Goal: Task Accomplishment & Management: Manage account settings

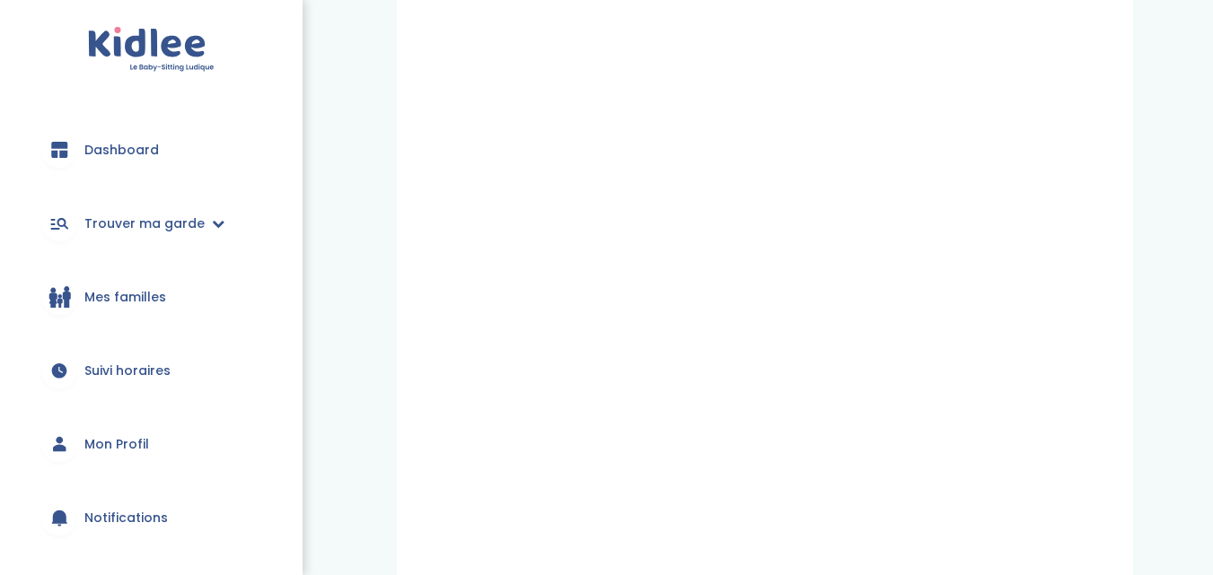
scroll to position [539, 0]
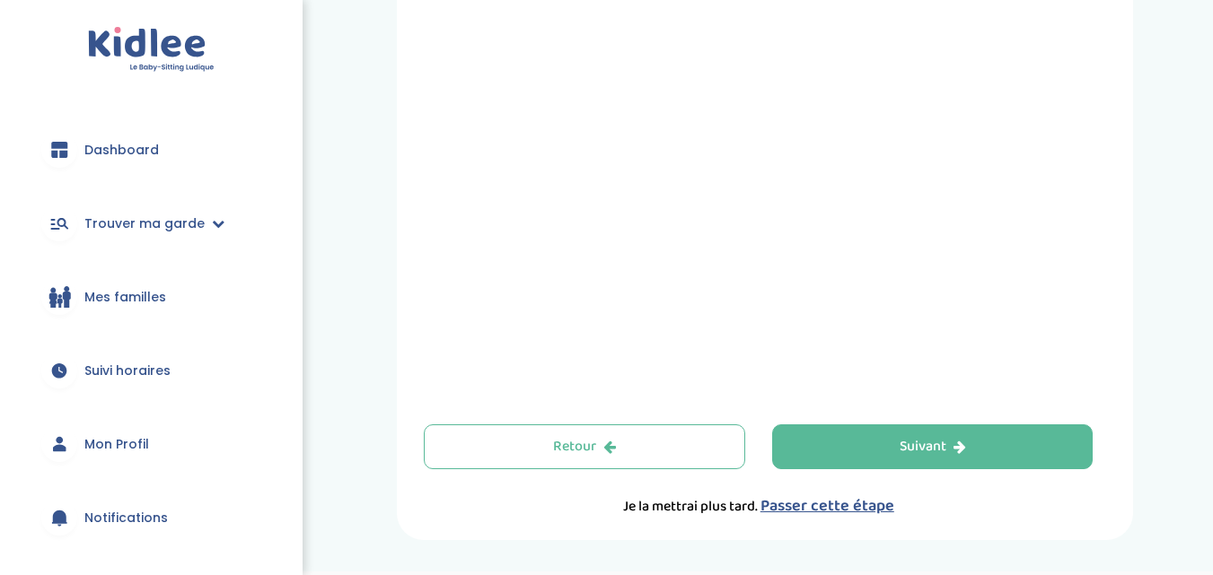
scroll to position [680, 0]
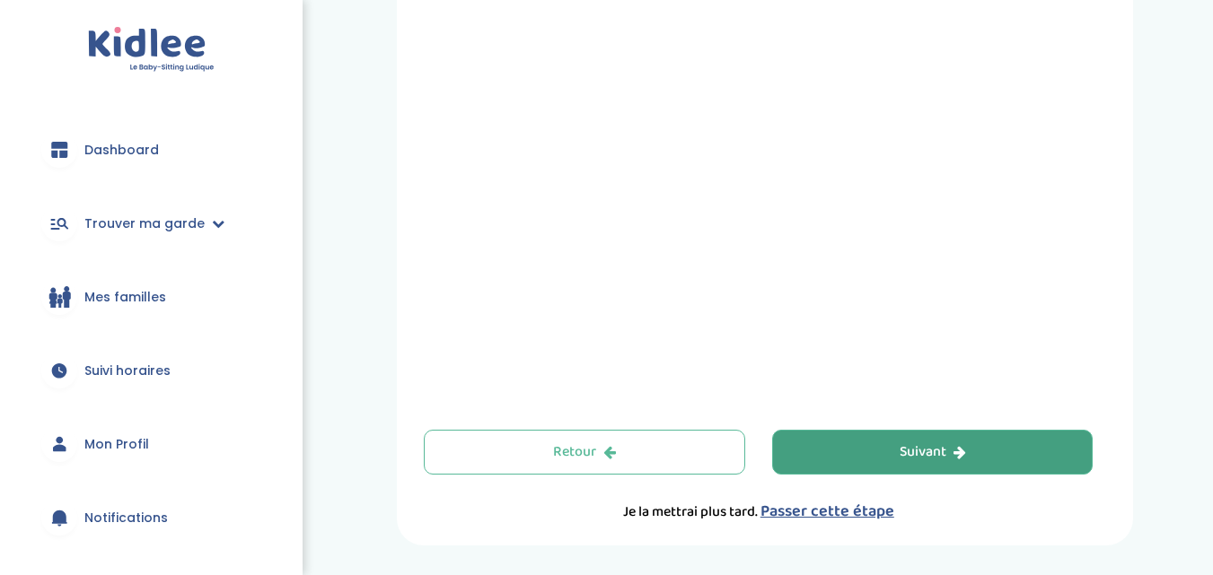
click at [892, 444] on button "Suivant" at bounding box center [932, 452] width 321 height 45
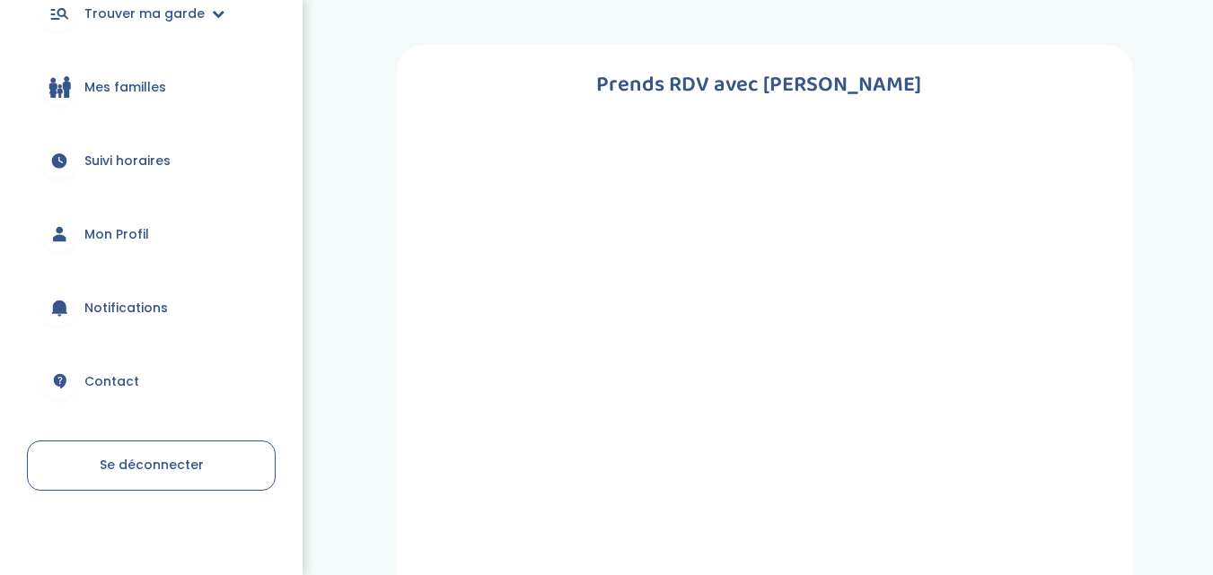
scroll to position [215, 0]
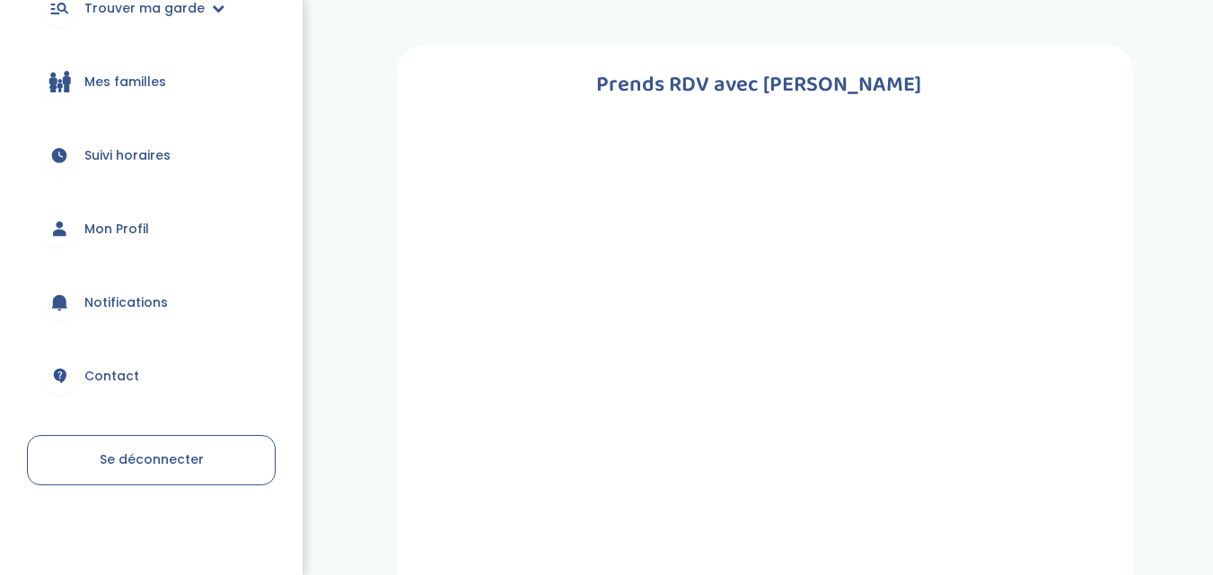
click at [138, 455] on span "Se déconnecter" at bounding box center [152, 460] width 104 height 18
